Goal: Information Seeking & Learning: Learn about a topic

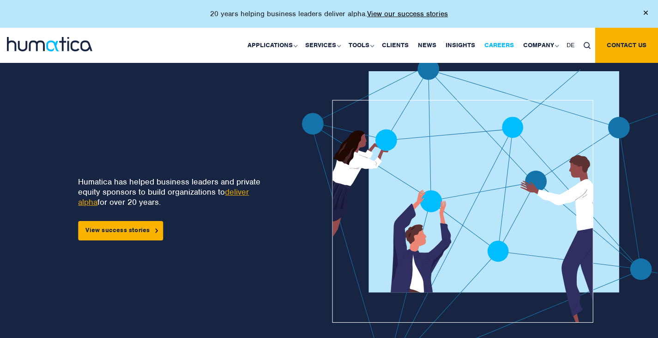
click at [492, 45] on link "Careers" at bounding box center [499, 45] width 39 height 35
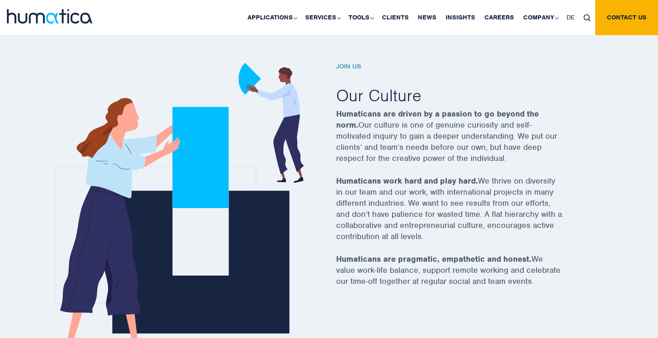
scroll to position [298, 0]
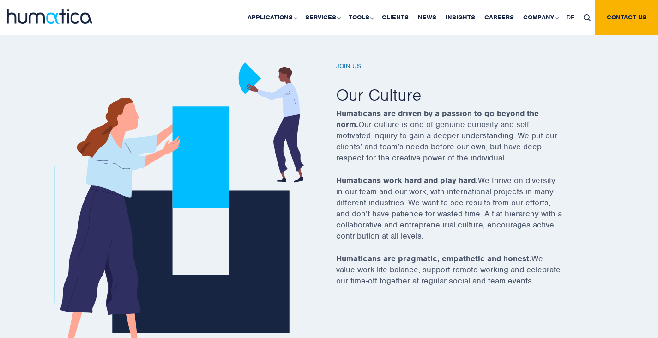
click at [346, 68] on h6 "Join us" at bounding box center [460, 66] width 249 height 8
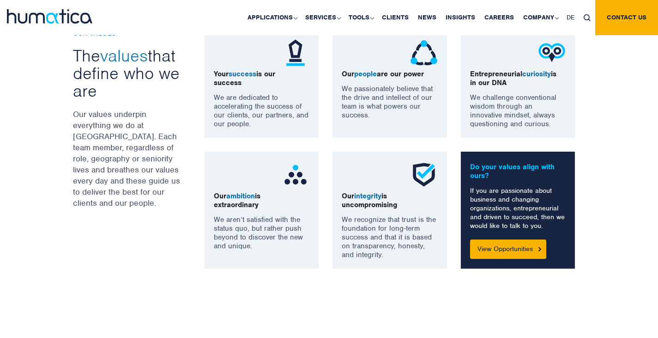
scroll to position [693, 0]
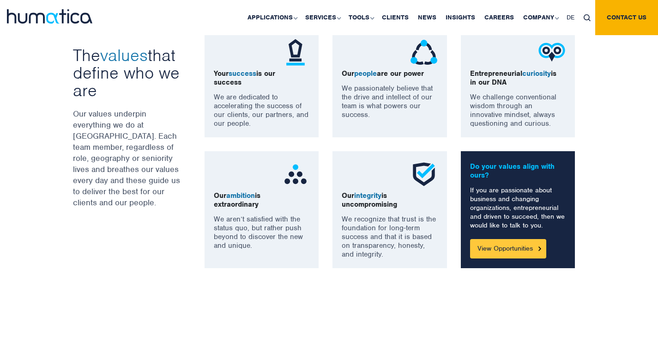
click at [480, 242] on link "View Opportunities" at bounding box center [508, 248] width 76 height 19
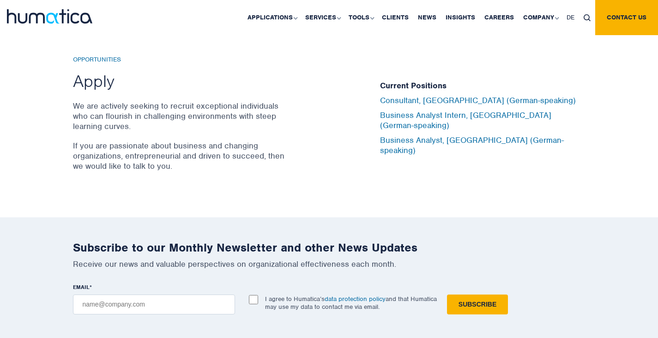
scroll to position [3063, 0]
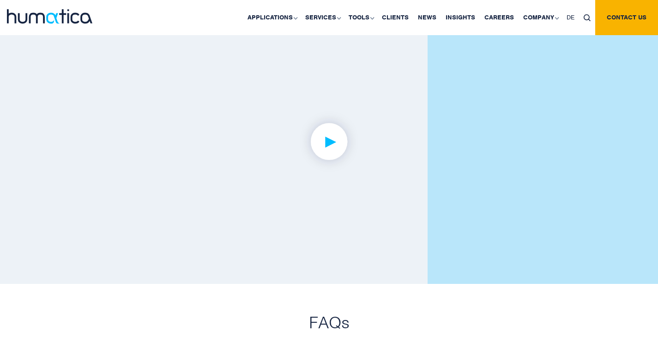
scroll to position [2246, 0]
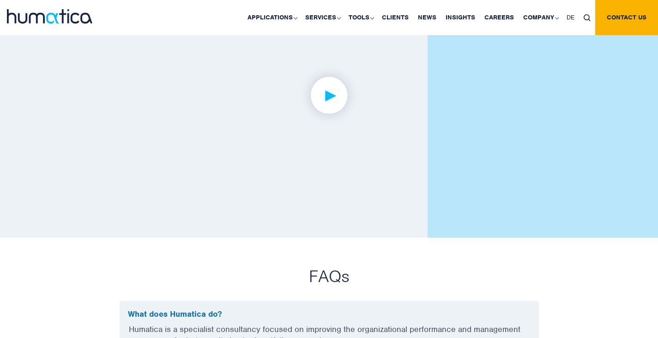
click at [335, 87] on img at bounding box center [329, 96] width 72 height 72
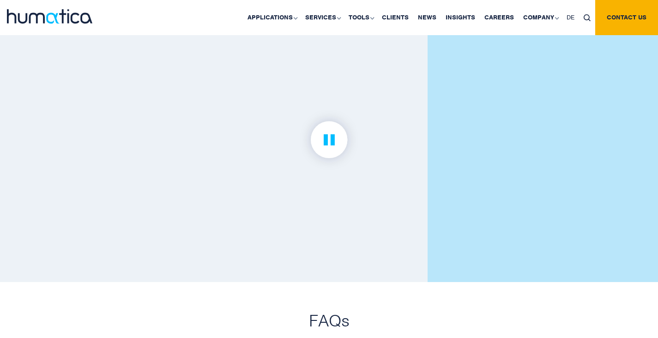
scroll to position [2200, 0]
click at [433, 205] on link at bounding box center [329, 141] width 337 height 210
click at [323, 135] on img at bounding box center [329, 141] width 72 height 72
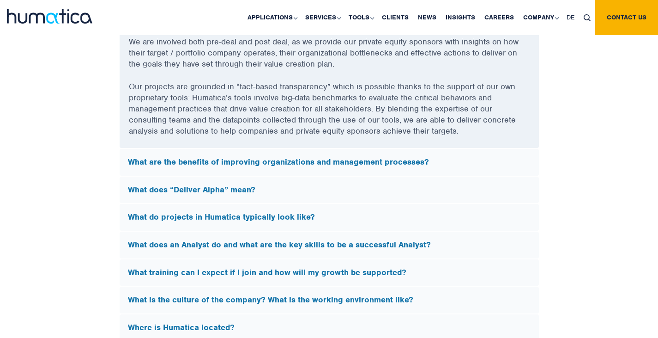
scroll to position [2567, 0]
click at [287, 158] on h5 "What are the benefits of improving organizations and management processes?" at bounding box center [329, 162] width 403 height 10
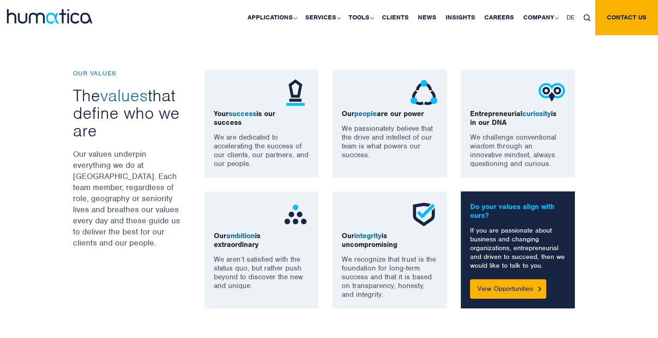
scroll to position [665, 0]
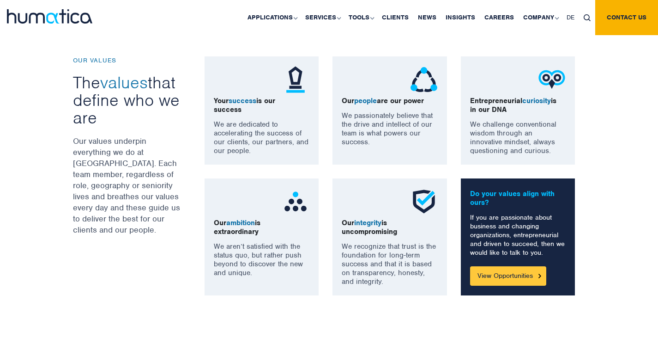
click at [491, 275] on link "View Opportunities" at bounding box center [508, 275] width 76 height 19
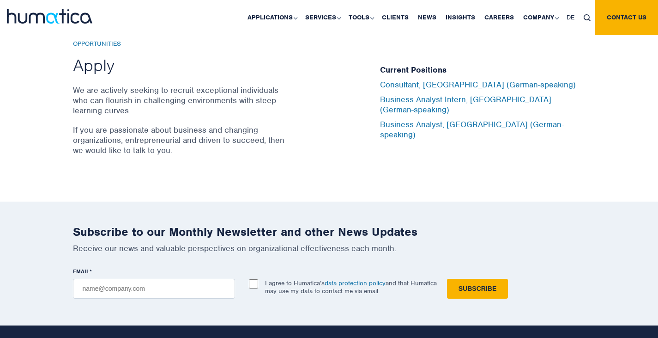
click at [84, 60] on h2 "Apply" at bounding box center [180, 64] width 215 height 21
click at [169, 114] on div "Opportunities Apply We are actively seeking to recruit exceptional individuals …" at bounding box center [219, 102] width 293 height 125
click at [423, 74] on h5 "Current Positions" at bounding box center [483, 70] width 206 height 10
click at [431, 87] on link "Consultant, [GEOGRAPHIC_DATA] (German-speaking)" at bounding box center [478, 84] width 196 height 10
click at [492, 105] on link "Business Analyst Intern, [GEOGRAPHIC_DATA] (German-speaking)" at bounding box center [465, 104] width 171 height 20
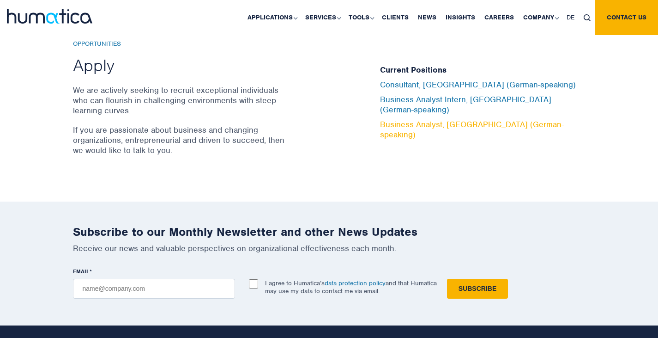
click at [387, 121] on link "Business Analyst, [GEOGRAPHIC_DATA] (German-speaking)" at bounding box center [472, 129] width 184 height 20
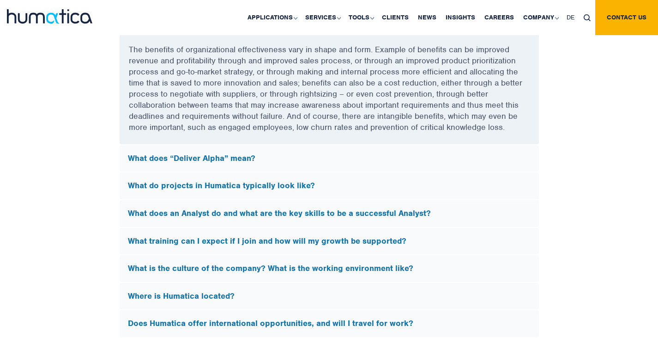
scroll to position [2597, 0]
click at [499, 17] on link "Careers" at bounding box center [499, 17] width 39 height 35
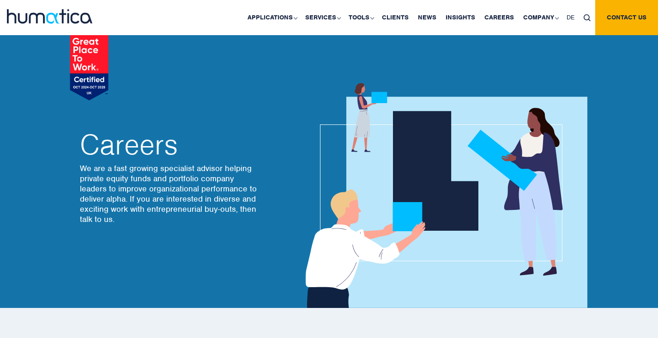
scroll to position [3080, 0]
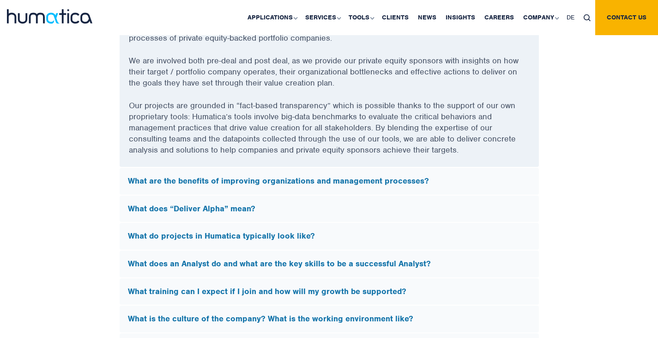
scroll to position [2548, 0]
click at [360, 181] on h5 "What are the benefits of improving organizations and management processes?" at bounding box center [329, 180] width 403 height 10
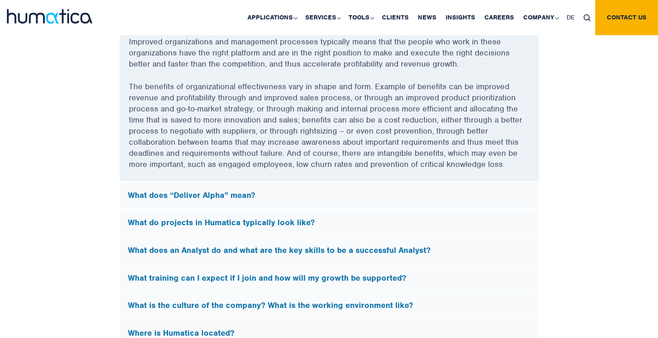
scroll to position [2564, 0]
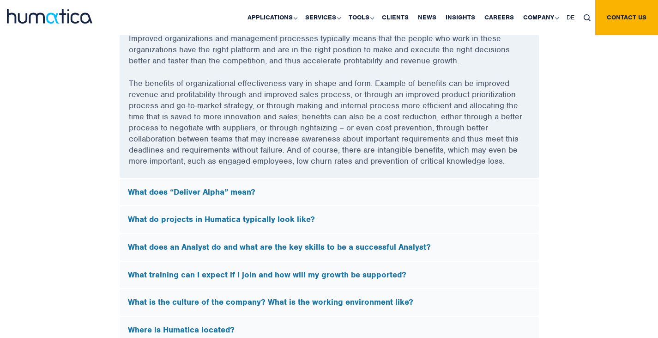
click at [242, 187] on h5 "What does “Deliver Alpha” mean?" at bounding box center [329, 192] width 403 height 10
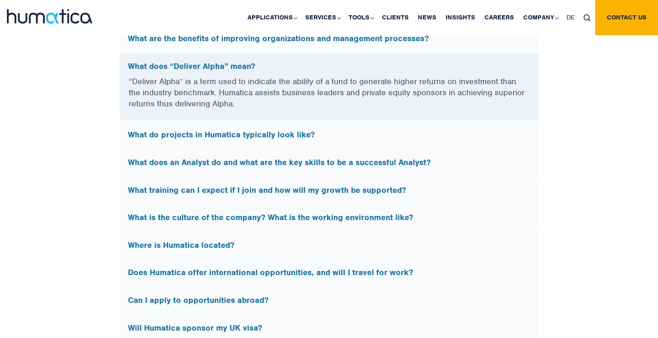
scroll to position [2548, 0]
click at [256, 133] on h5 "What do projects in Humatica typically look like?" at bounding box center [329, 135] width 403 height 10
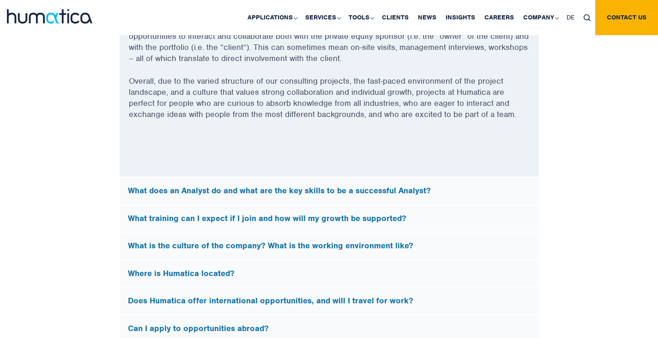
scroll to position [2713, 0]
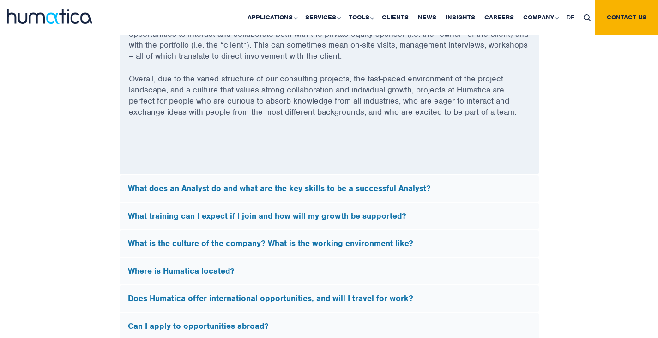
click at [230, 185] on h5 "What does an Analyst do and what are the key skills to be a successful Analyst?" at bounding box center [329, 188] width 403 height 10
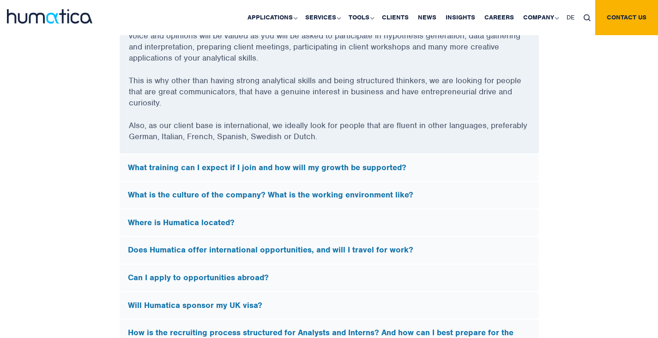
scroll to position [2729, 0]
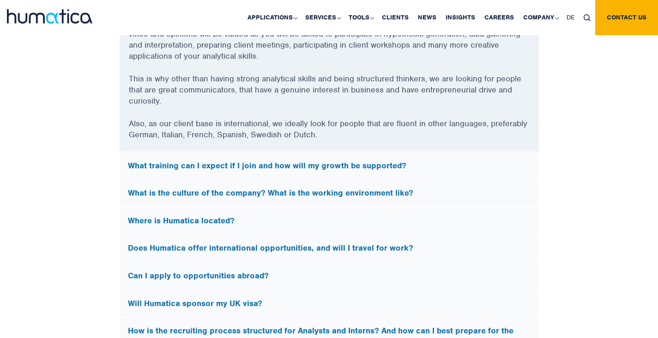
click at [235, 168] on div "What training can I expect if I join and how will my growth be supported?" at bounding box center [329, 165] width 419 height 27
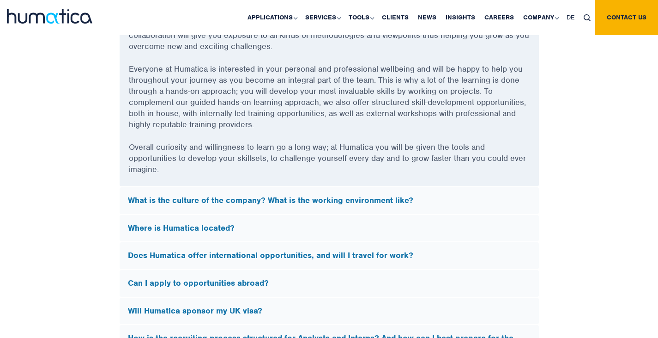
scroll to position [2819, 0]
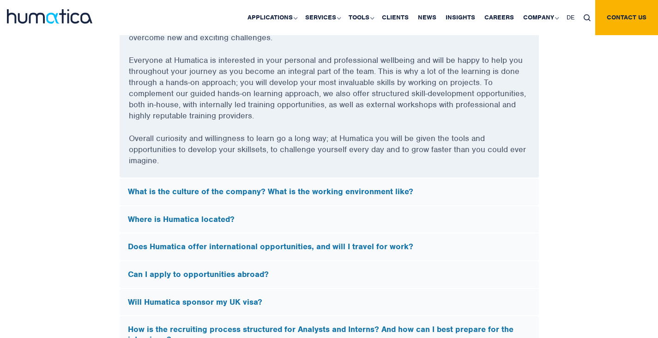
click at [245, 188] on h5 "What is the culture of the company? What is the working environment like?" at bounding box center [329, 192] width 403 height 10
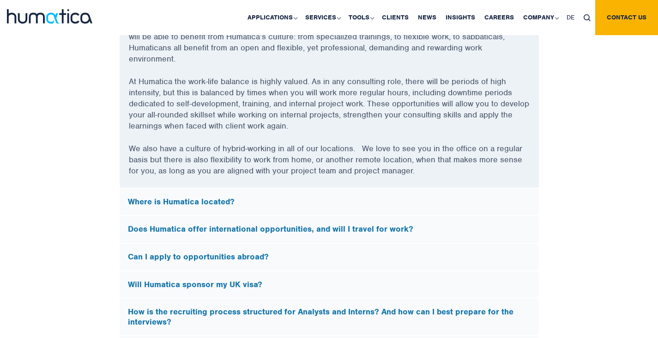
scroll to position [2849, 0]
click at [233, 199] on h5 "Where is Humatica located?" at bounding box center [329, 201] width 403 height 10
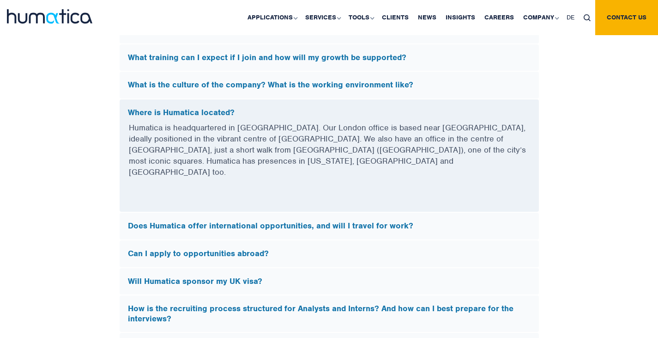
scroll to position [2641, 0]
click at [235, 220] on h5 "Does Humatica offer international opportunities, and will I travel for work?" at bounding box center [329, 225] width 403 height 10
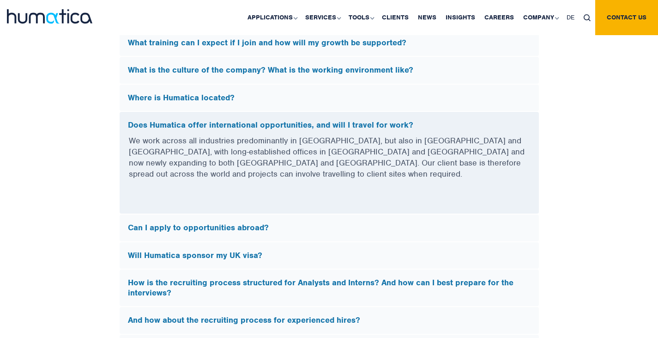
scroll to position [2655, 0]
click at [235, 222] on h5 "Can I apply to opportunities abroad?" at bounding box center [329, 227] width 403 height 10
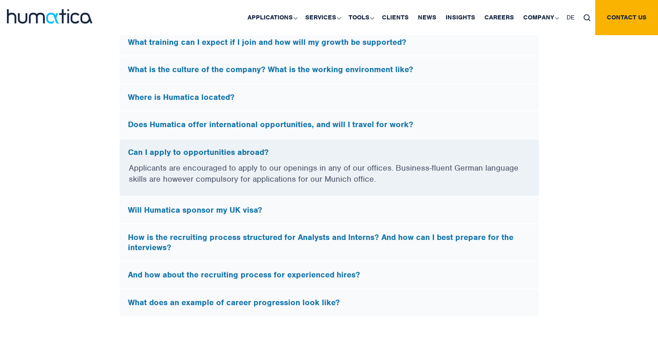
drag, startPoint x: 235, startPoint y: 208, endPoint x: 176, endPoint y: 213, distance: 59.4
click at [176, 213] on div "Will Humatica sponsor my UK visa?" at bounding box center [329, 210] width 419 height 27
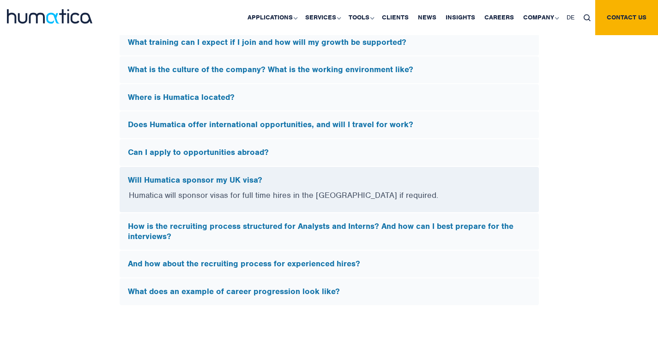
click at [237, 230] on h5 "How is the recruiting process structured for Analysts and Interns? And how can …" at bounding box center [329, 231] width 403 height 20
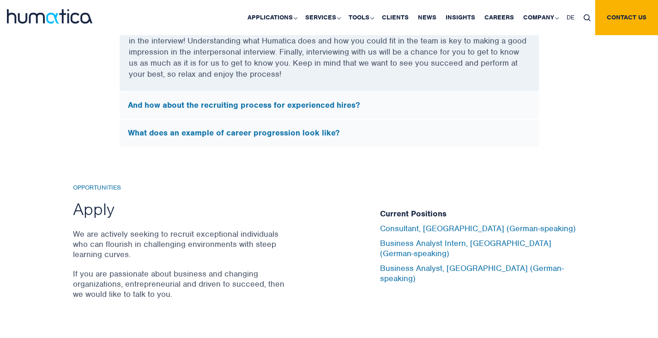
scroll to position [2936, 0]
click at [292, 129] on h5 "What does an example of career progression look like?" at bounding box center [329, 132] width 403 height 10
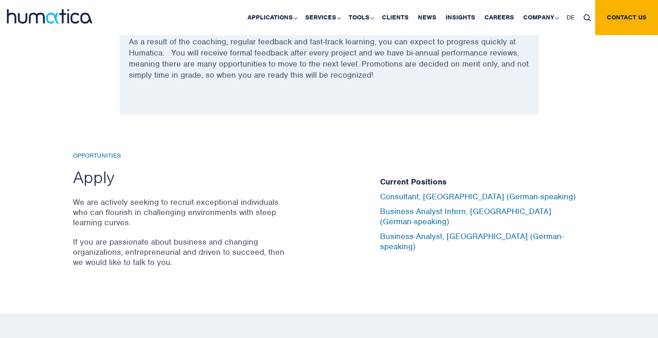
scroll to position [2902, 0]
click at [90, 151] on h6 "Opportunities" at bounding box center [180, 155] width 215 height 8
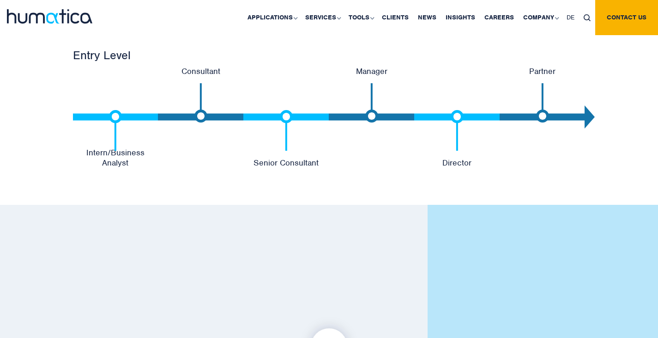
scroll to position [2000, 0]
